Goal: Transaction & Acquisition: Purchase product/service

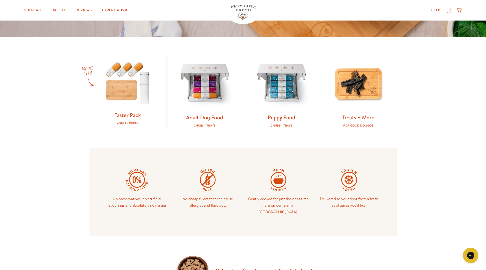
scroll to position [188, 0]
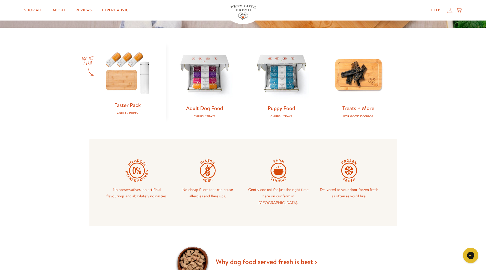
click at [131, 97] on img at bounding box center [128, 72] width 60 height 58
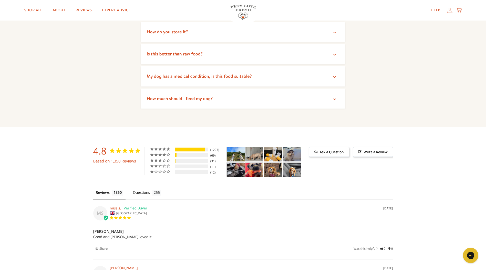
scroll to position [1072, 0]
click at [272, 150] on img "Taster Pack - Adult - Customer Photo From SARAH Richardson" at bounding box center [273, 154] width 18 height 14
